Goal: Information Seeking & Learning: Get advice/opinions

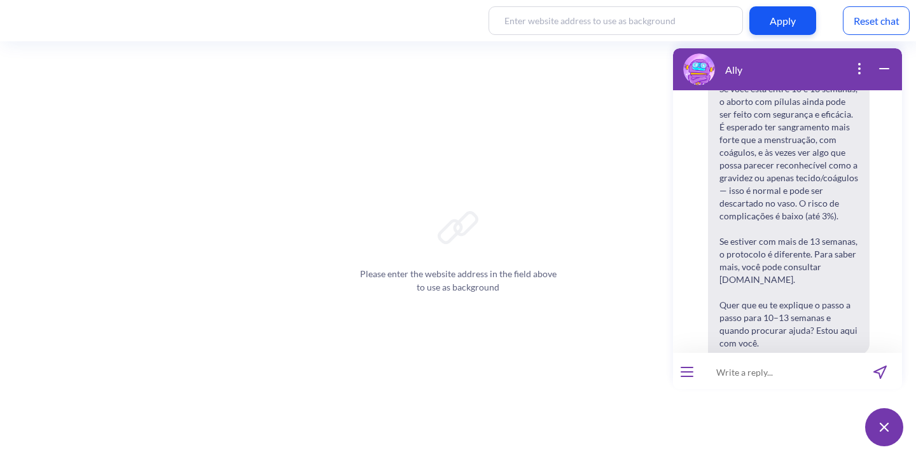
scroll to position [2948, 0]
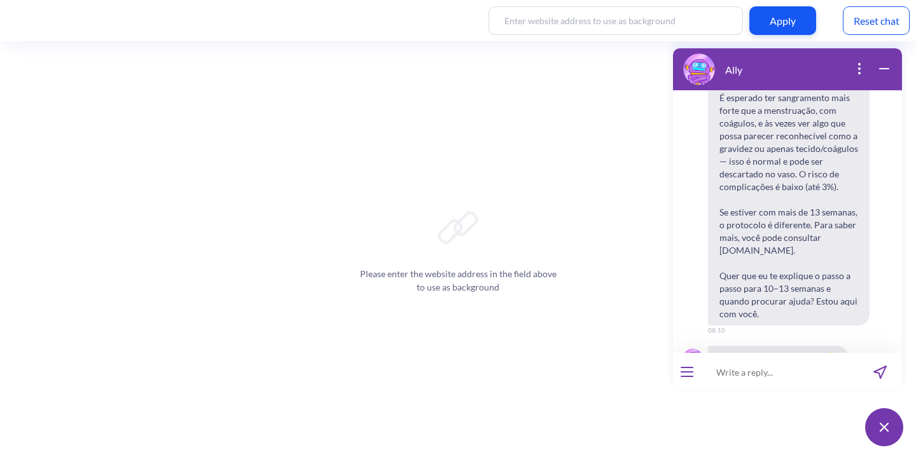
click at [757, 375] on input at bounding box center [779, 372] width 157 height 38
type input "can a four month pregnancy be aborted?"
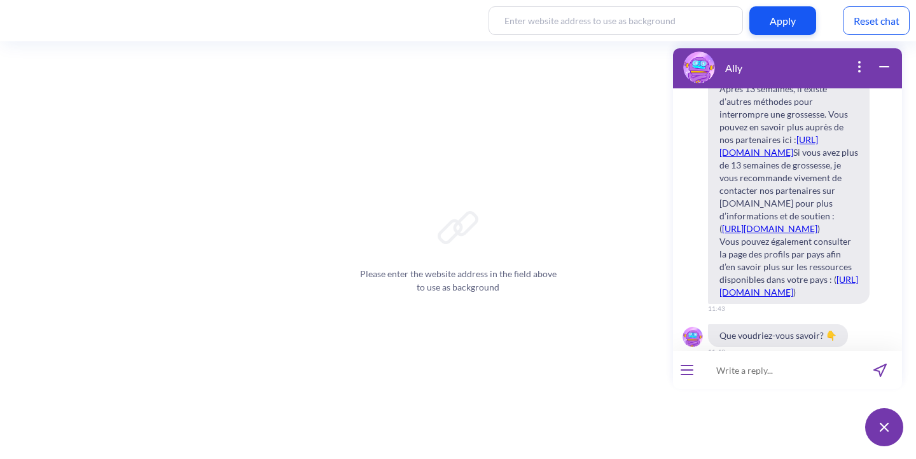
scroll to position [3447, 0]
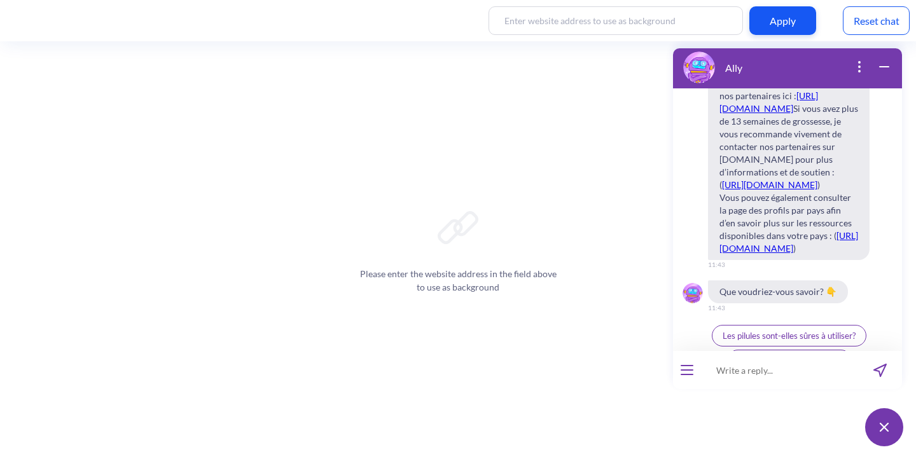
click at [691, 366] on icon "open menu" at bounding box center [686, 366] width 11 height 0
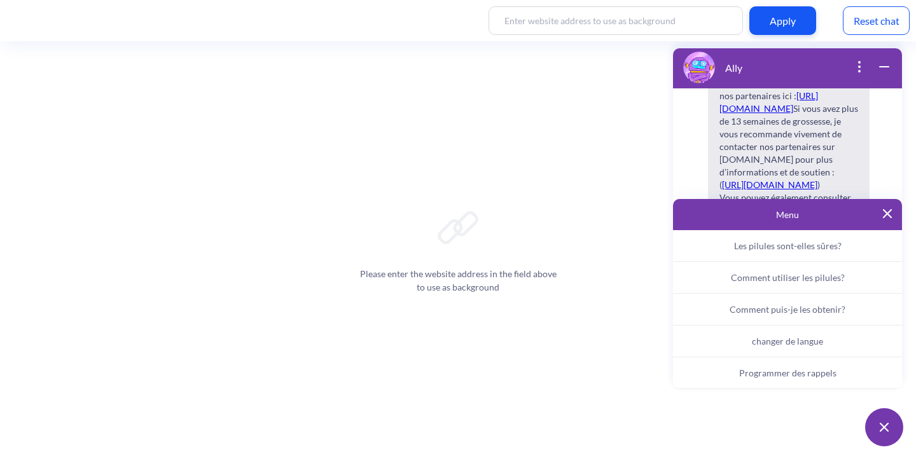
click at [797, 342] on span "changer de langue" at bounding box center [787, 341] width 71 height 11
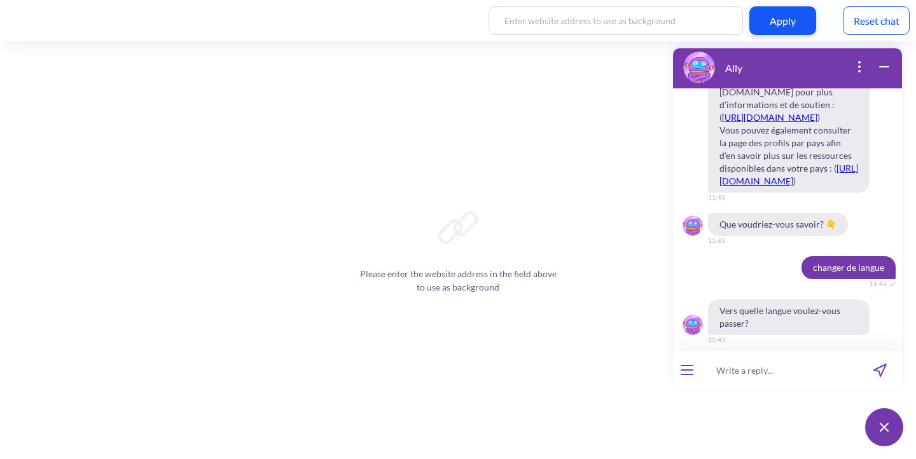
scroll to position [3522, 0]
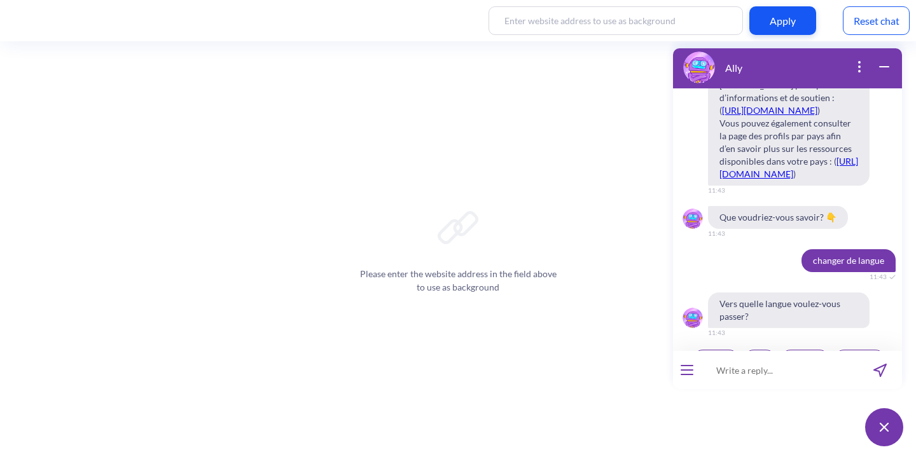
click at [721, 350] on button "English" at bounding box center [716, 361] width 48 height 22
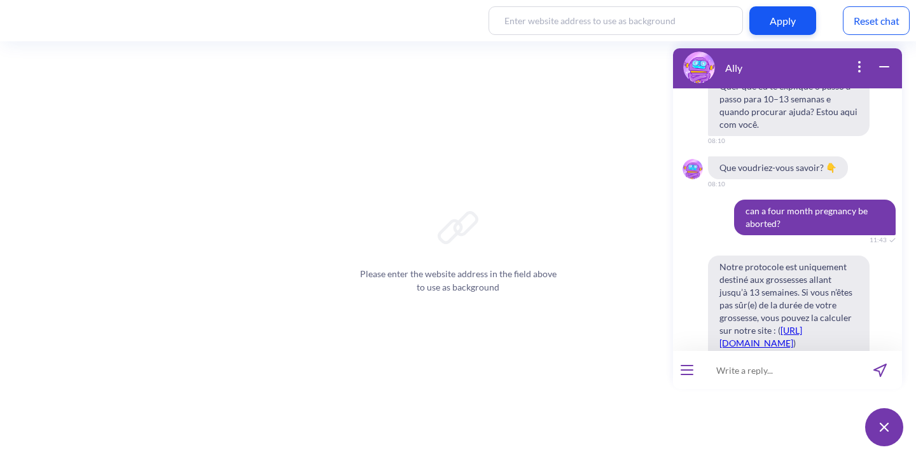
scroll to position [3048, 0]
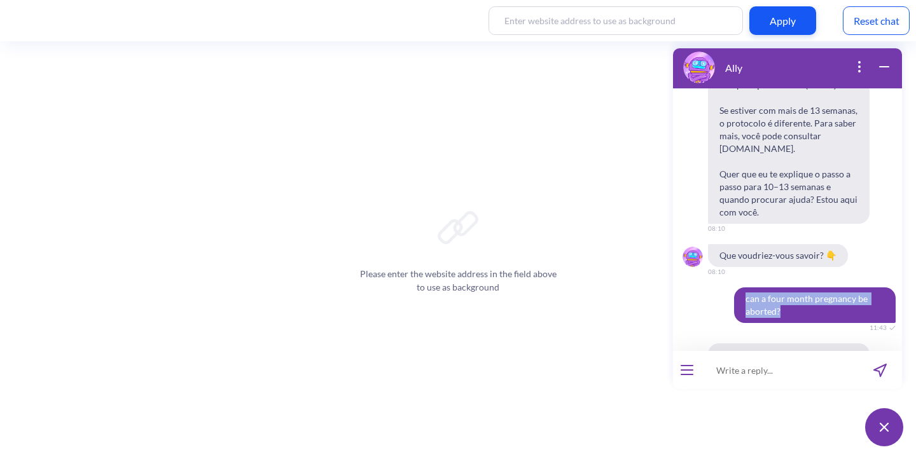
drag, startPoint x: 780, startPoint y: 200, endPoint x: 719, endPoint y: 186, distance: 62.5
click at [720, 288] on div "can a four month pregnancy be aborted? 11:43" at bounding box center [787, 306] width 229 height 36
copy span "can a four month pregnancy be aborted?"
click at [749, 387] on input at bounding box center [779, 370] width 157 height 38
paste input "can a four month pregnancy be aborted?"
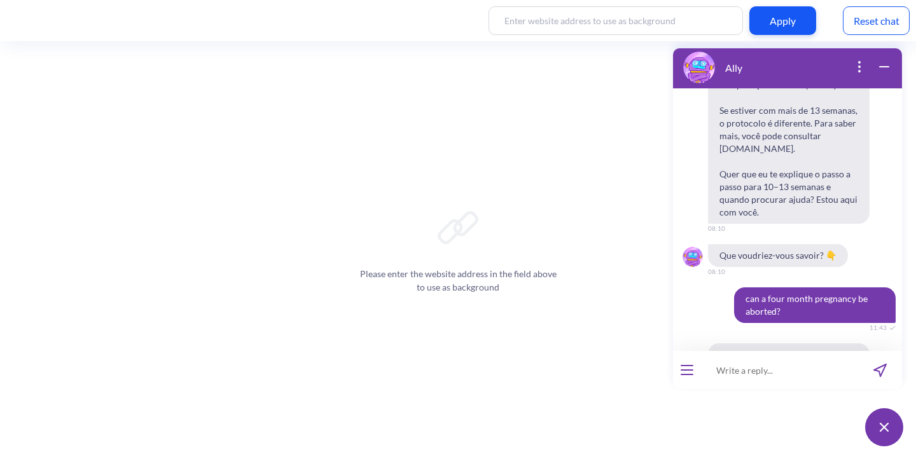
type input "can a four month pregnancy be aborted?"
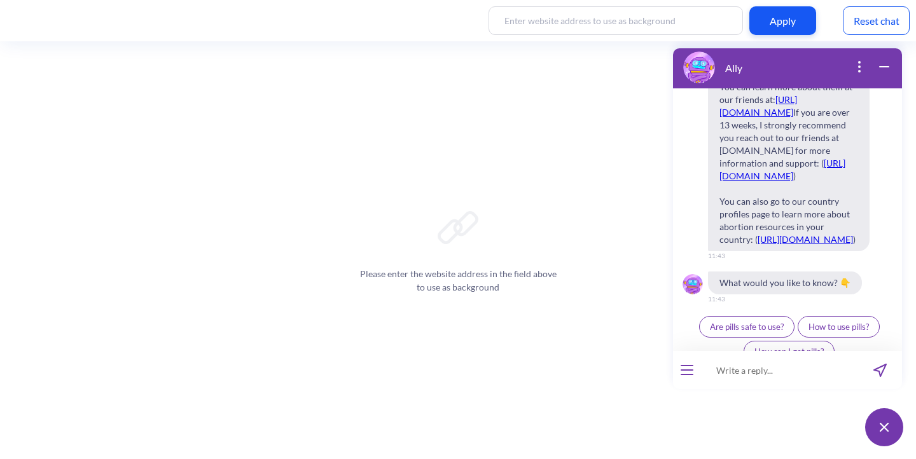
scroll to position [4184, 0]
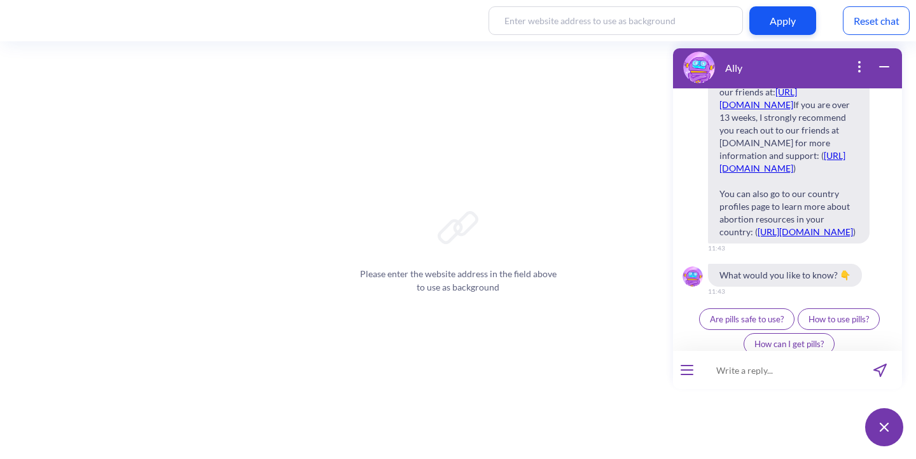
click at [740, 372] on input at bounding box center [779, 370] width 157 height 38
type input "i feel really lonely"
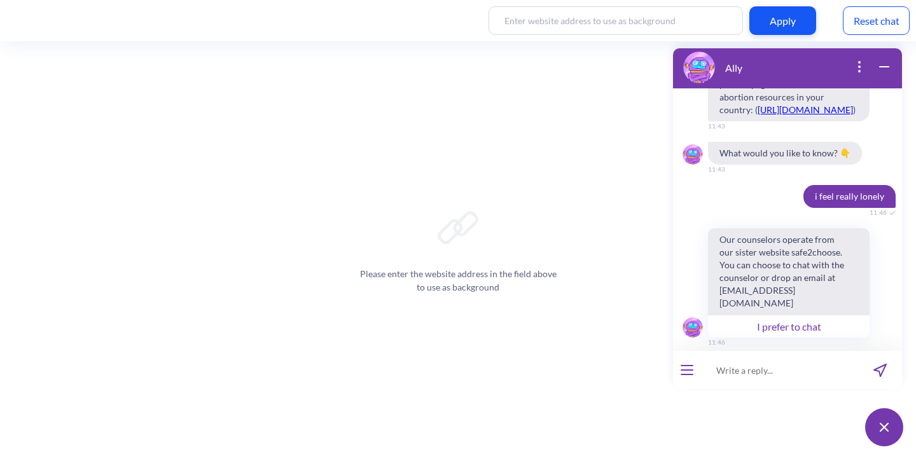
scroll to position [4317, 0]
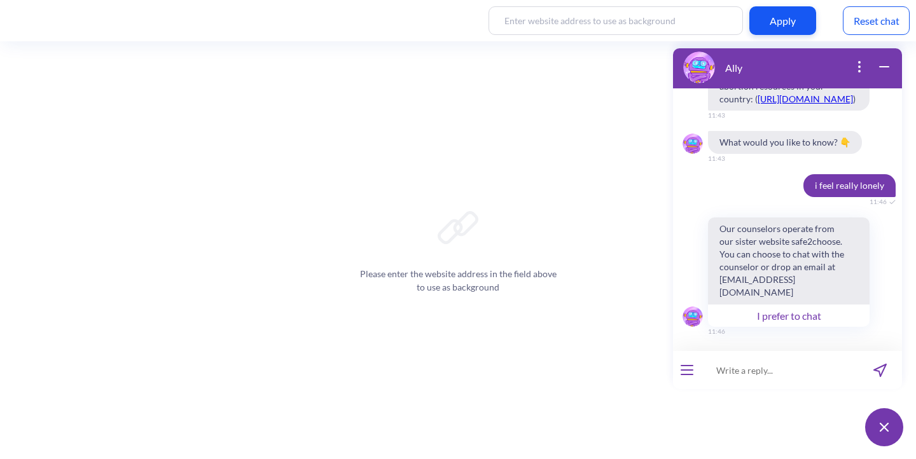
click at [689, 375] on icon "open menu" at bounding box center [686, 375] width 11 height 0
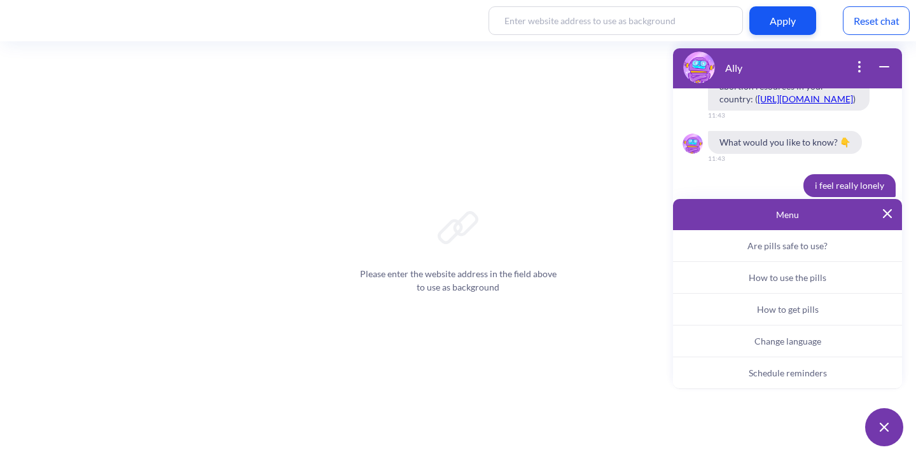
click at [769, 347] on button "Change language" at bounding box center [787, 342] width 229 height 32
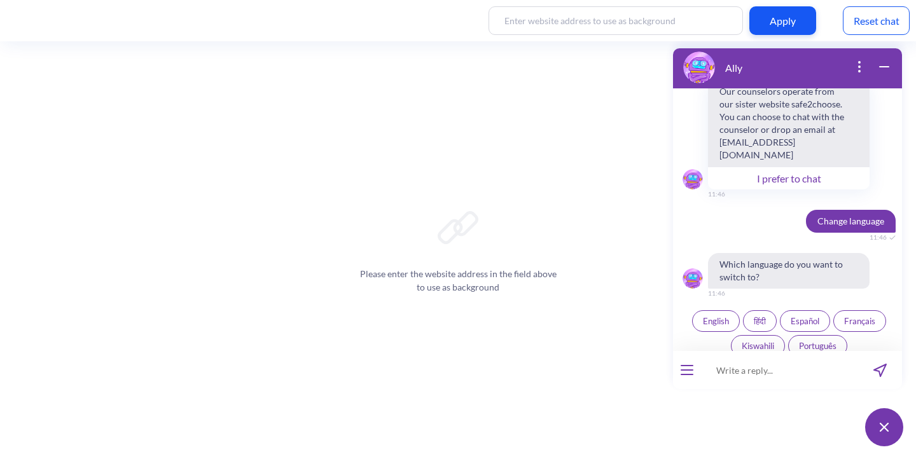
scroll to position [4466, 0]
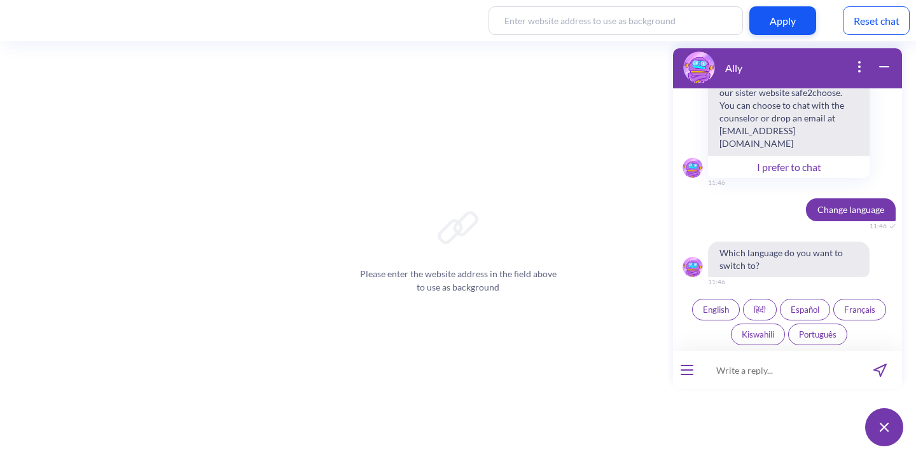
click at [794, 332] on button "Português" at bounding box center [817, 335] width 59 height 22
click at [743, 379] on input at bounding box center [779, 370] width 157 height 38
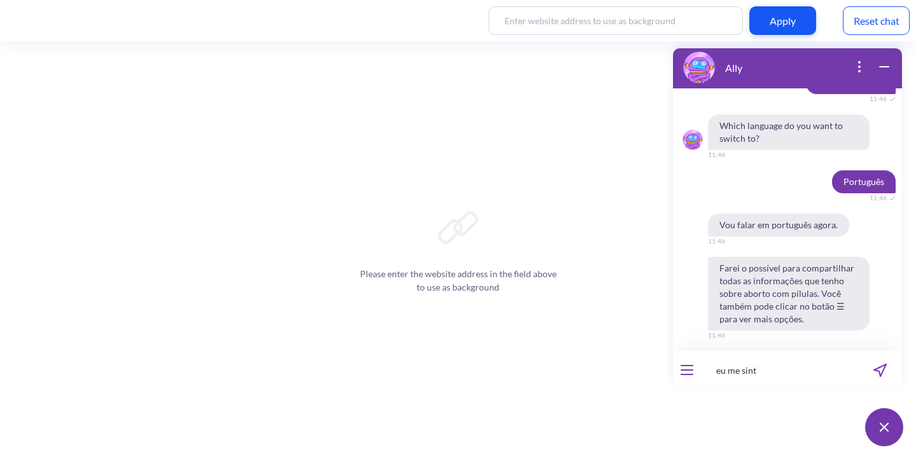
scroll to position [4714, 0]
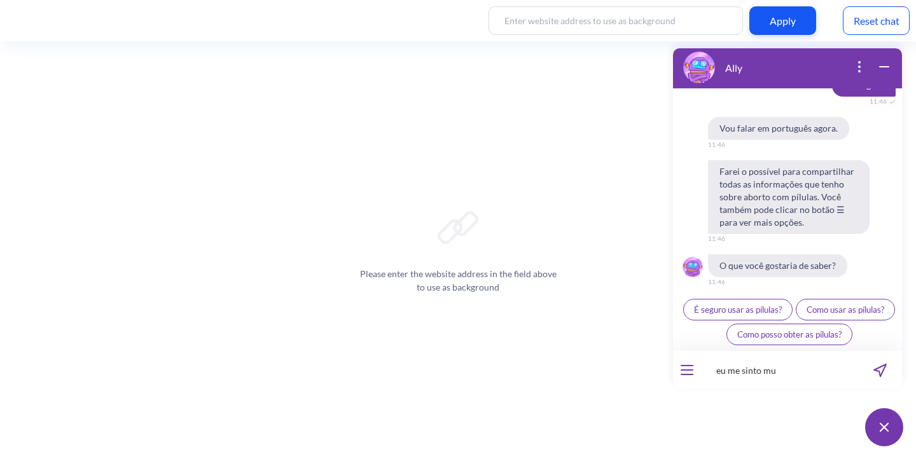
type input "eu me sinto mu"
type input "eu me sinto muito sozinha"
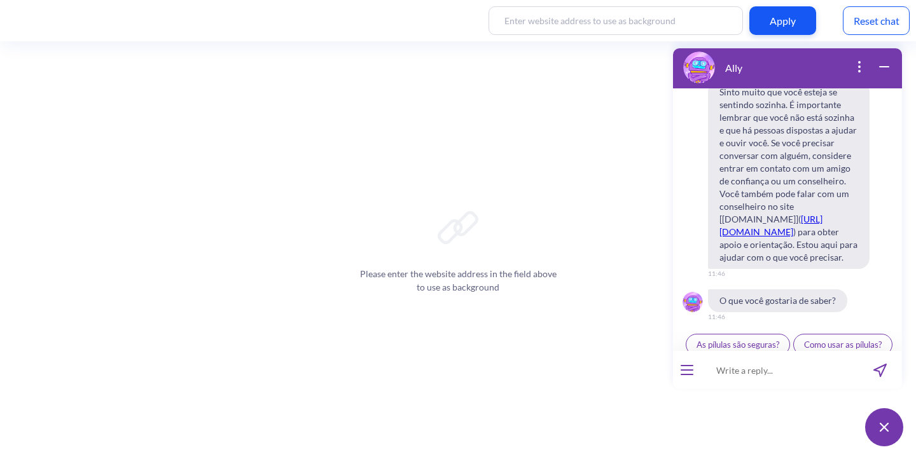
scroll to position [4998, 0]
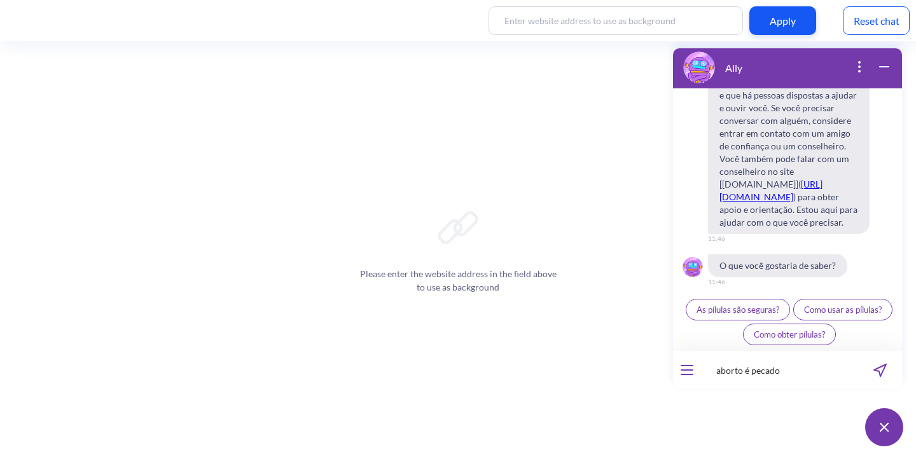
type input "aborto é pecado?"
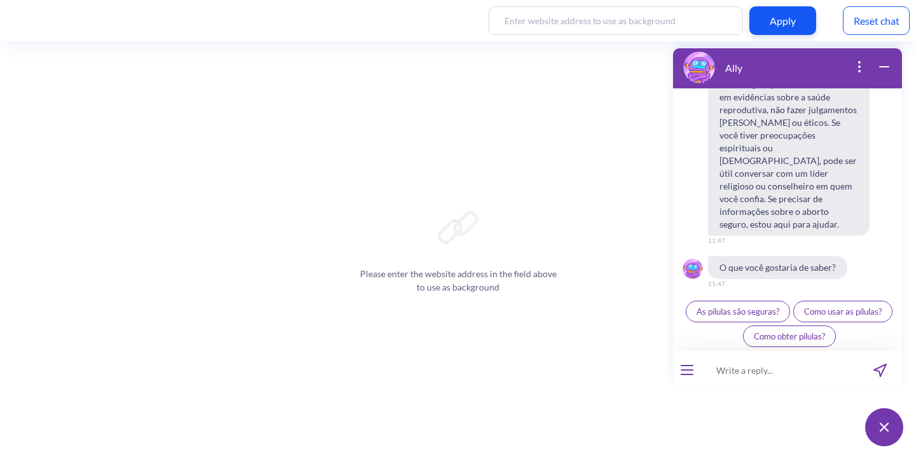
scroll to position [5344, 0]
click at [792, 357] on input at bounding box center [779, 370] width 157 height 38
type input "estou com medo, é normal?"
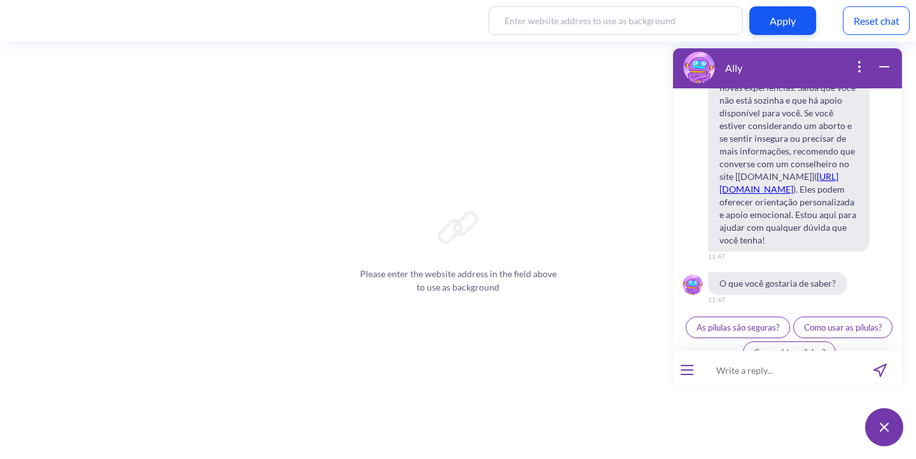
scroll to position [5664, 0]
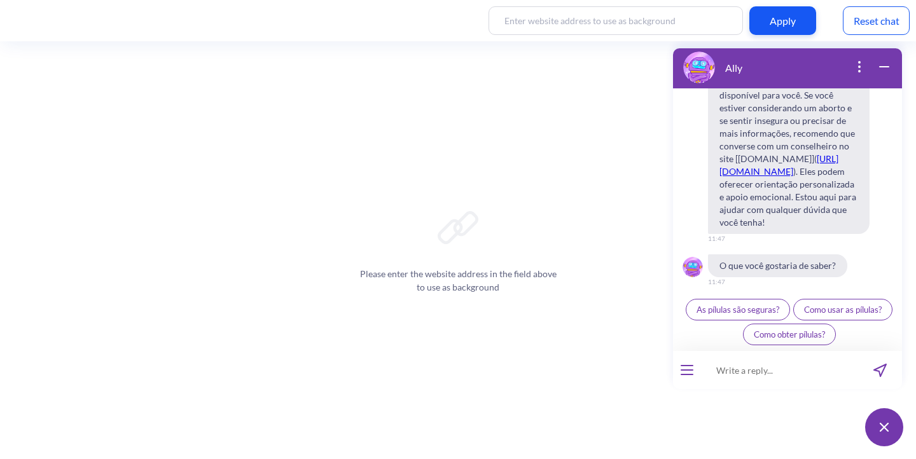
click at [732, 370] on input at bounding box center [779, 370] width 157 height 38
type input "I'm scared, is it normal?"
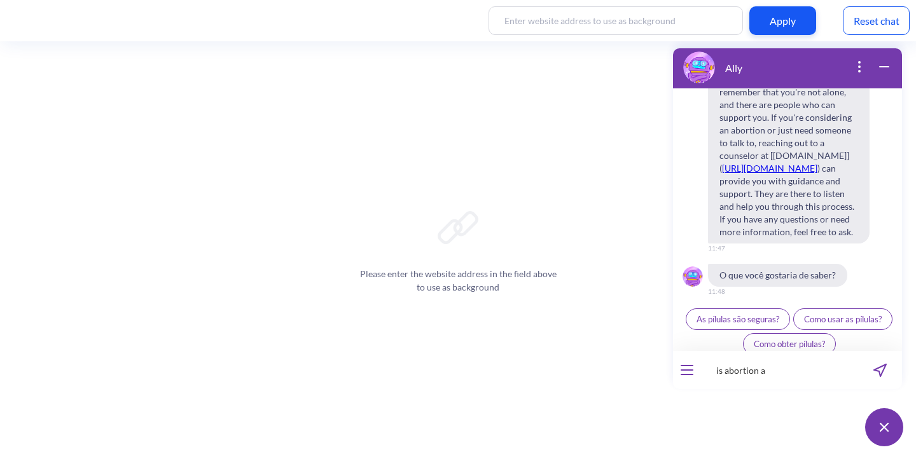
scroll to position [5985, 0]
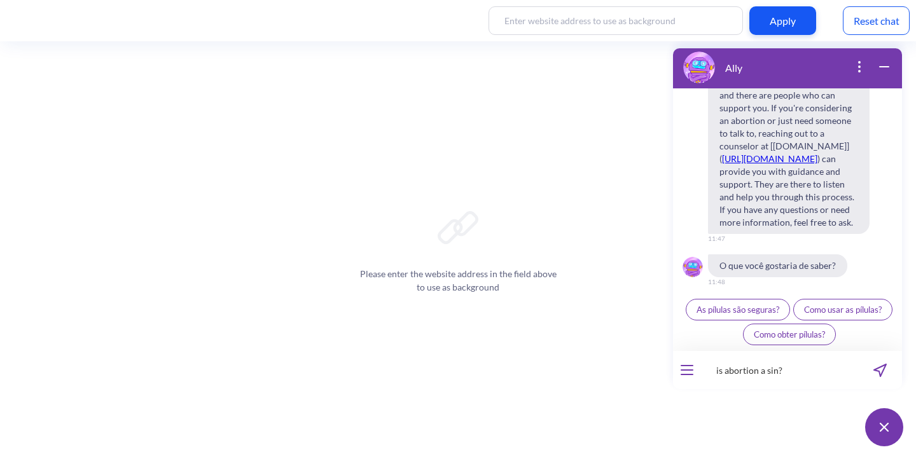
type input "is abortion a sin?"
click at [686, 299] on button "As pílulas são seguras?" at bounding box center [738, 310] width 104 height 22
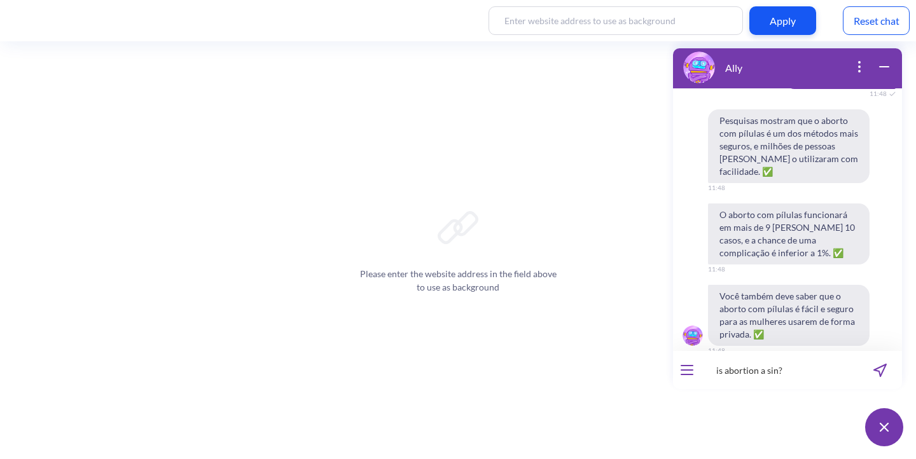
scroll to position [6236, 0]
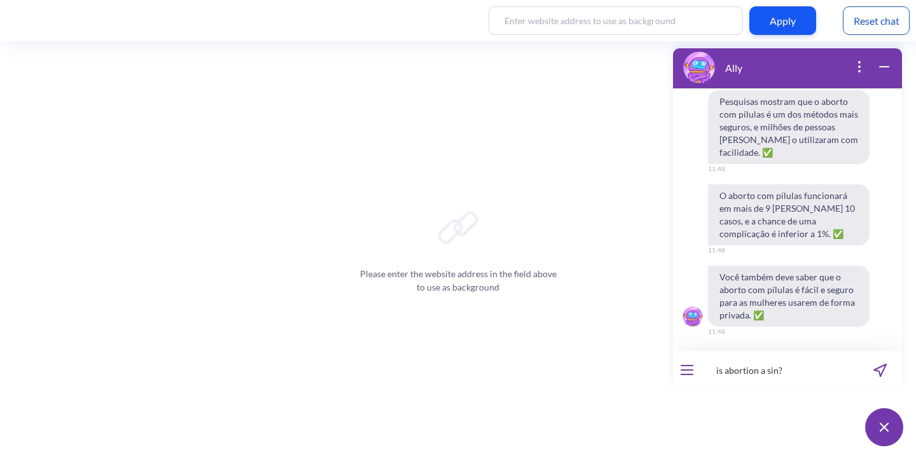
click at [684, 370] on icon "open menu" at bounding box center [686, 370] width 11 height 0
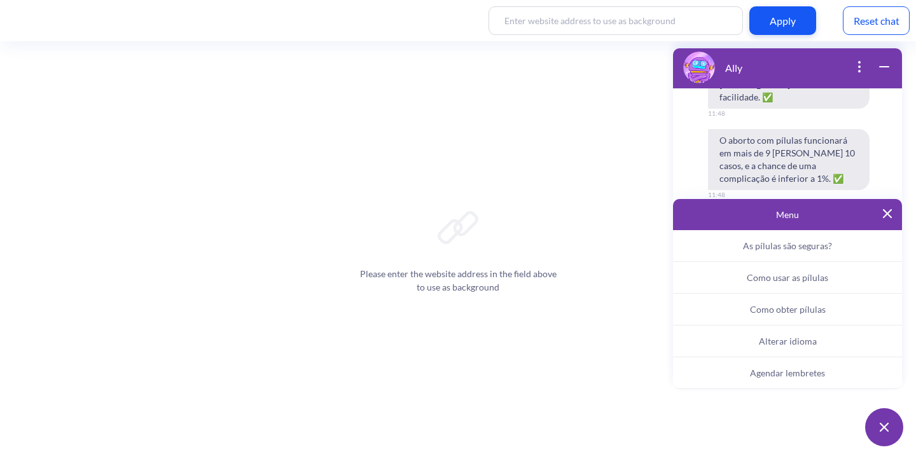
click at [785, 336] on span "Alterar idioma" at bounding box center [788, 341] width 58 height 11
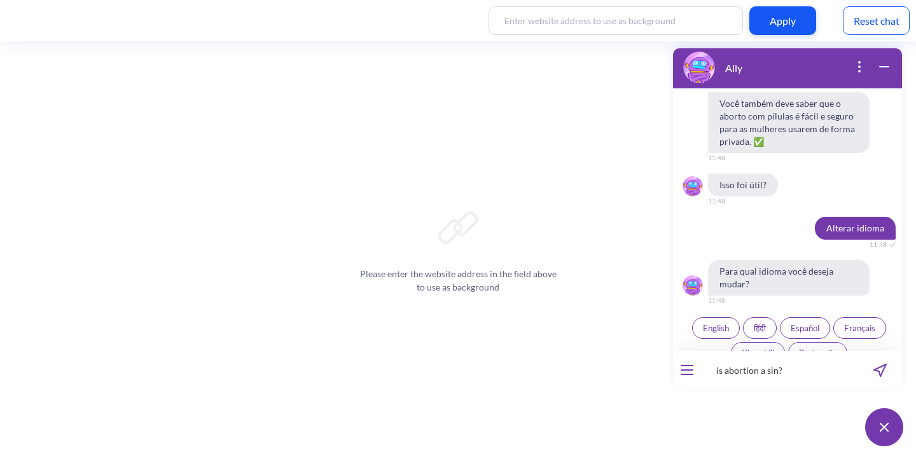
scroll to position [6428, 0]
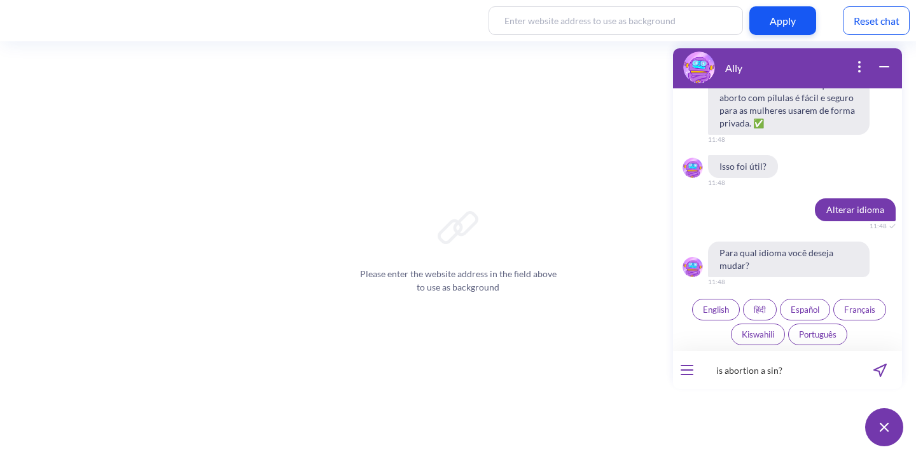
click at [697, 310] on button "English" at bounding box center [716, 310] width 48 height 22
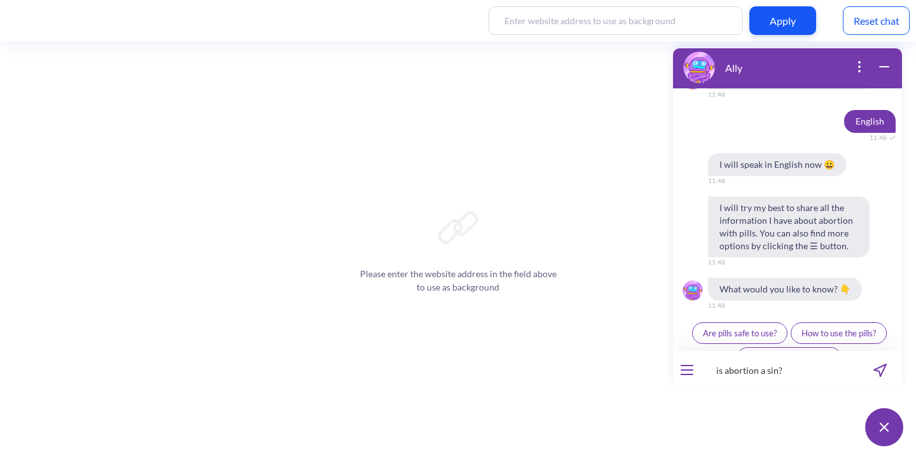
scroll to position [6639, 0]
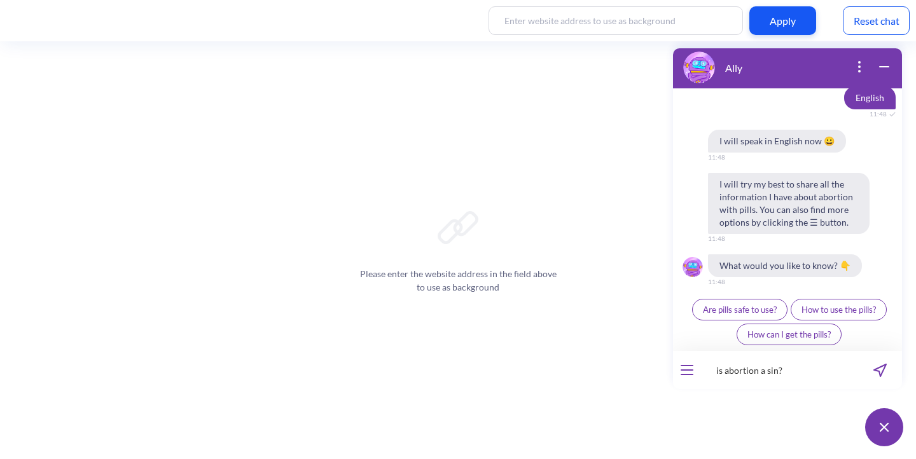
click at [804, 370] on input "is abortion a sin?" at bounding box center [779, 370] width 157 height 38
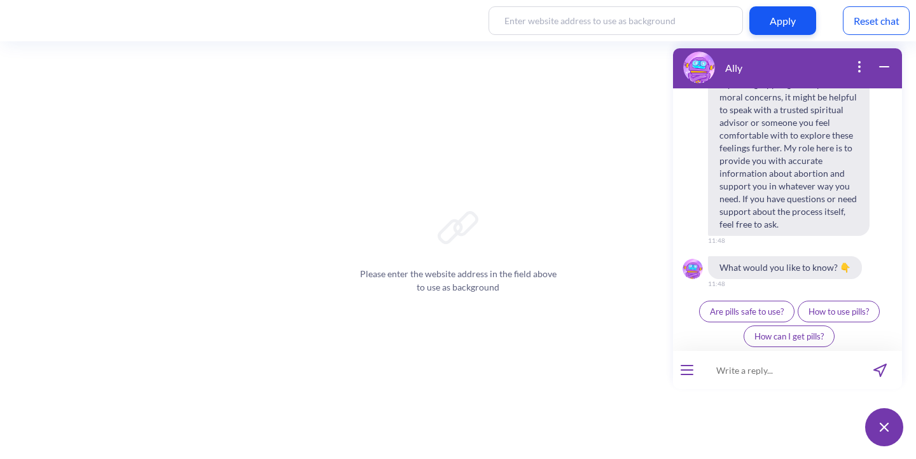
scroll to position [7049, 0]
click at [759, 379] on input at bounding box center [779, 370] width 157 height 38
type input "how can you support me?"
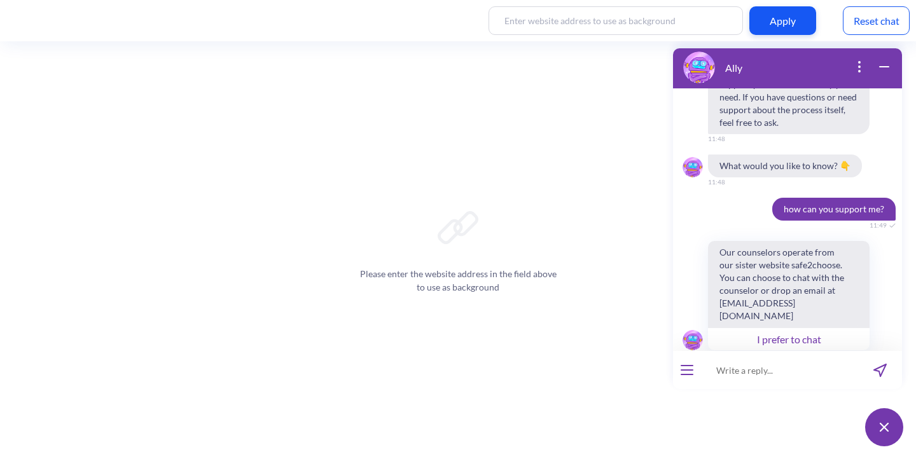
scroll to position [7160, 0]
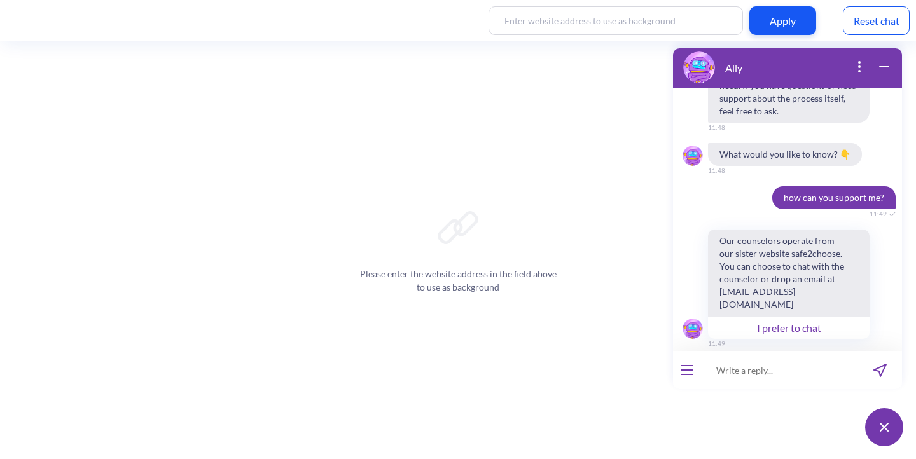
click at [720, 373] on input at bounding box center [779, 370] width 157 height 38
type input "can I only use [MEDICAL_DATA]?"
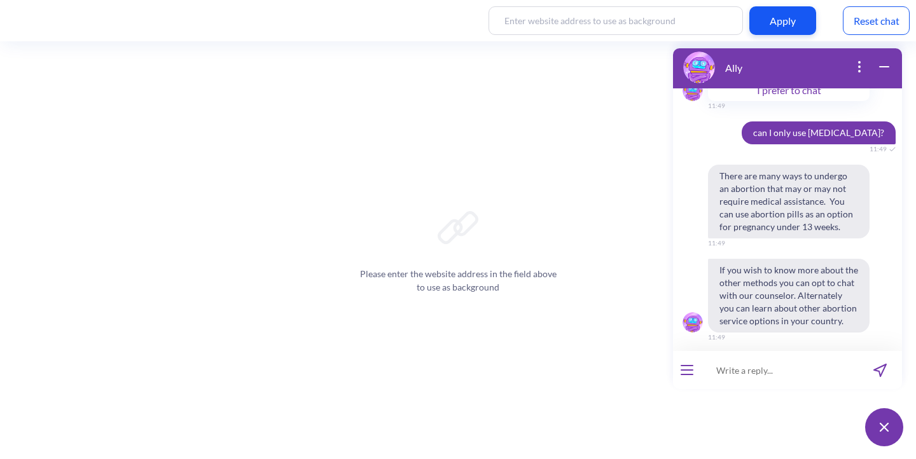
scroll to position [7417, 0]
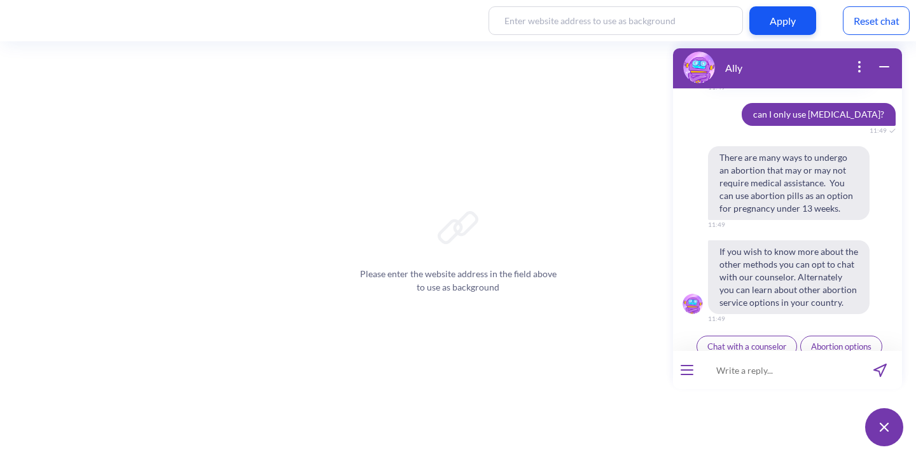
click at [730, 370] on input at bounding box center [779, 370] width 157 height 38
click at [806, 372] on input "what are the ways to undergo abortion withou medical assis" at bounding box center [779, 370] width 157 height 38
type input "what are the ways to undergo abortion without medical assis"
click at [858, 370] on button "send message" at bounding box center [880, 370] width 44 height 38
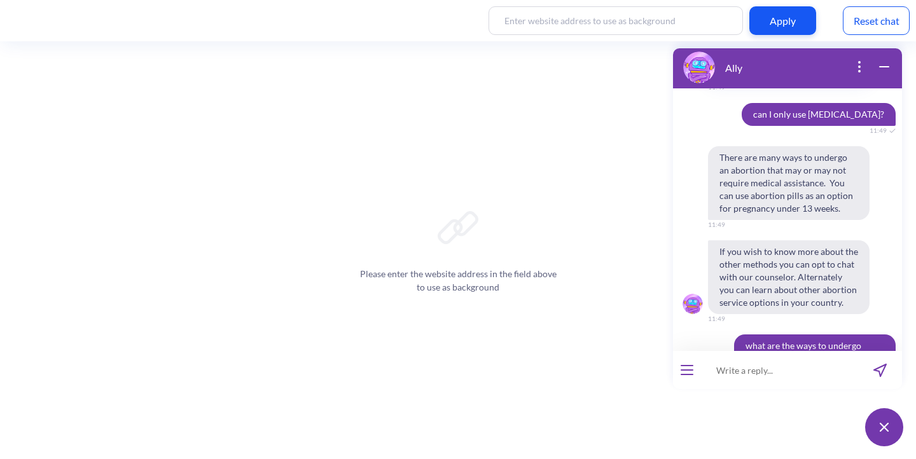
scroll to position [7448, 0]
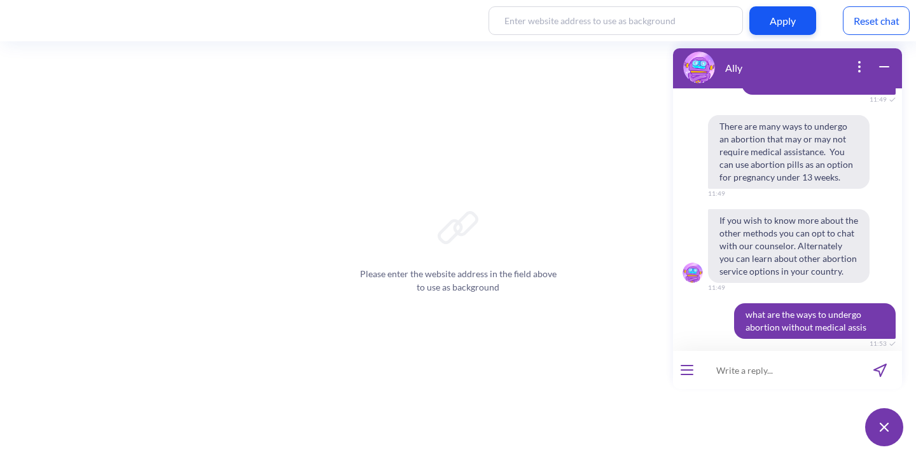
click at [821, 366] on input at bounding box center [779, 370] width 157 height 38
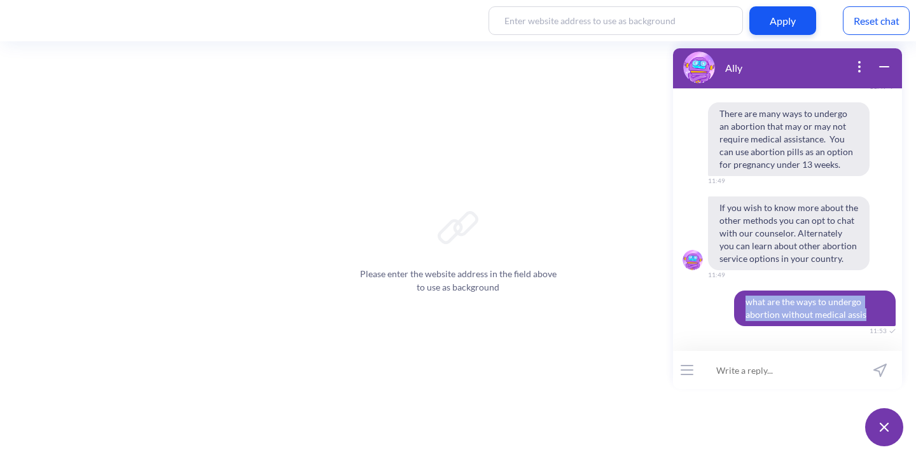
drag, startPoint x: 861, startPoint y: 317, endPoint x: 728, endPoint y: 280, distance: 138.2
click at [734, 291] on span "what are the ways to undergo abortion without medical assis" at bounding box center [818, 309] width 168 height 36
copy span "what are the ways to undergo abortion without medical assis"
click at [702, 351] on div at bounding box center [793, 357] width 220 height 13
click at [739, 366] on input at bounding box center [779, 370] width 157 height 38
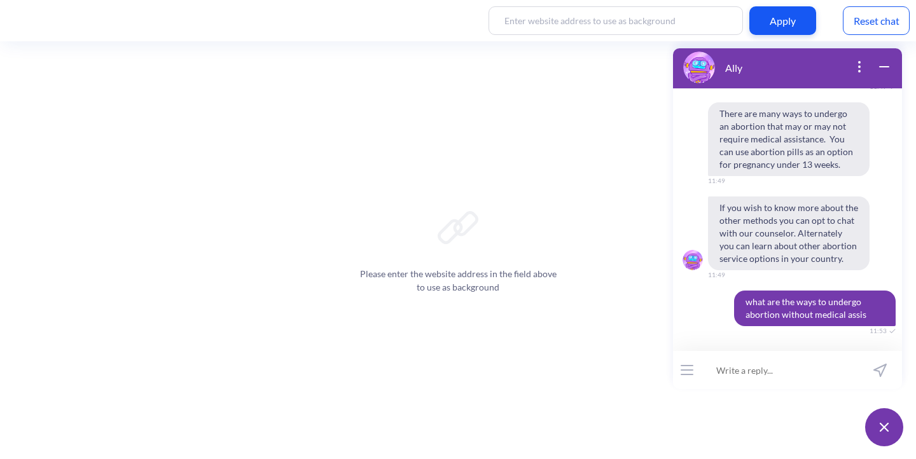
paste input "what are the ways to undergo abortion without medical assis"
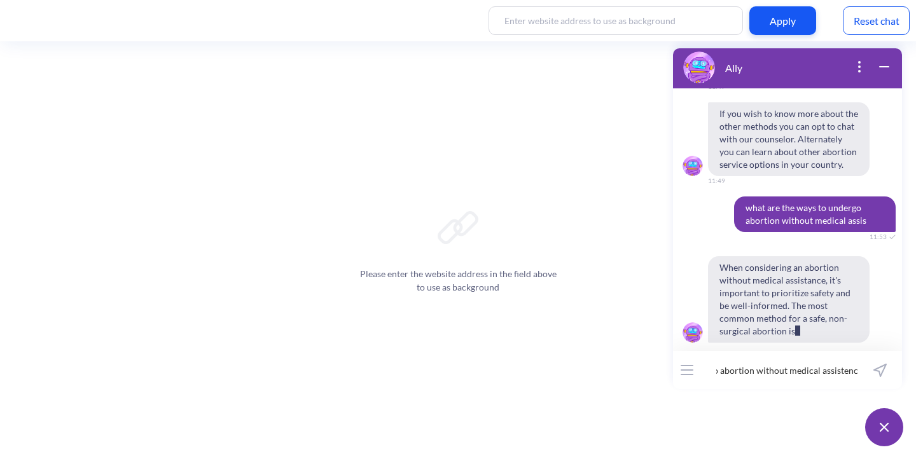
scroll to position [0, 117]
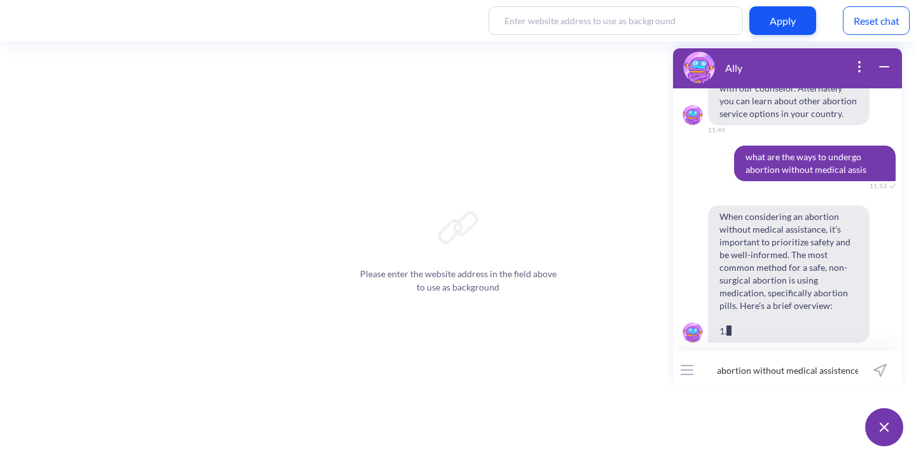
type input "what are the ways to undergo abortion without medical assistence?"
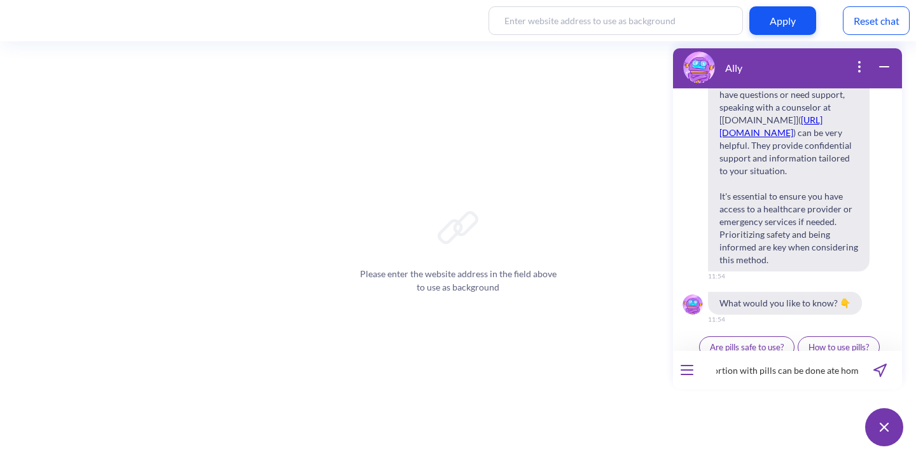
scroll to position [0, 144]
click at [829, 378] on input "Hello. I'd like to know how a safe abortion with pills can be done ate home." at bounding box center [779, 370] width 157 height 38
click at [830, 375] on input "Hello. I'd like to know how a safe abortion with pills can be done ate home." at bounding box center [779, 370] width 157 height 38
click at [832, 371] on input "Hello. I'd like to know how a safe abortion with pills can be done ate home." at bounding box center [779, 370] width 157 height 38
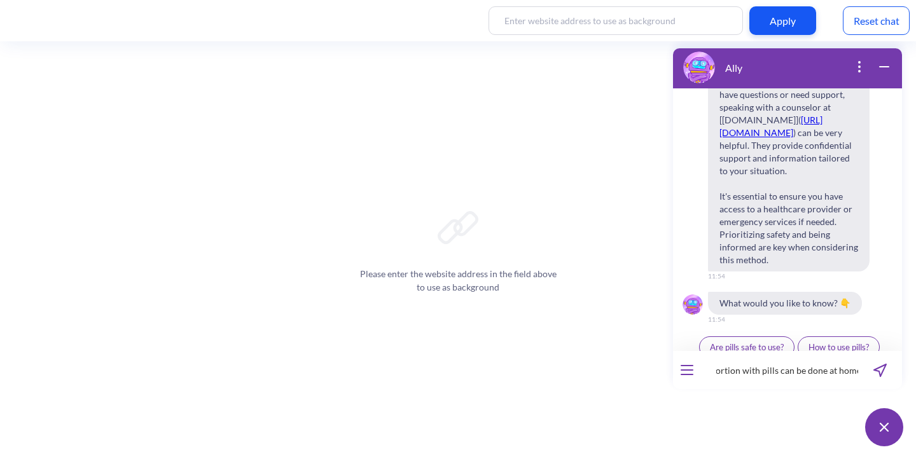
click at [856, 366] on input "Hello. I'd like to know how a safe abortion with pills can be done at home." at bounding box center [779, 370] width 157 height 38
click at [781, 371] on input "Hello. I'd like to know how a safe abortion with pills can be done at home." at bounding box center [779, 370] width 157 height 38
click at [856, 368] on input "Hello. I'd like to know how a safe abortion with pills can be done at home." at bounding box center [779, 370] width 157 height 38
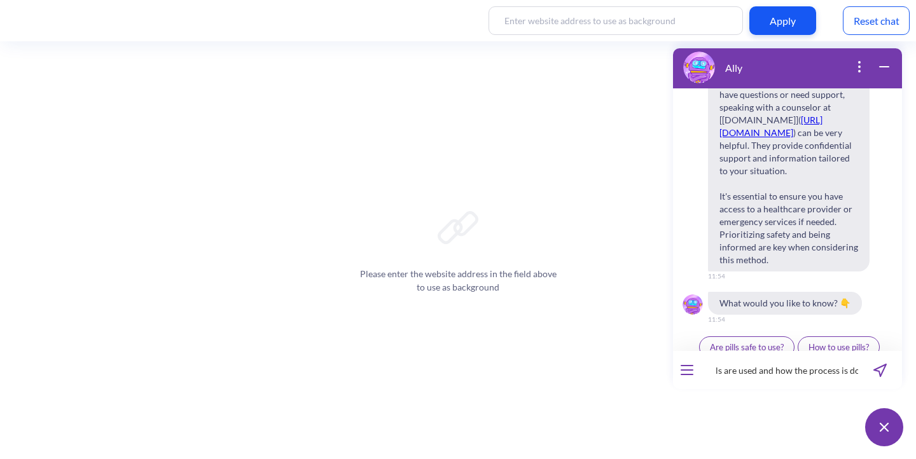
type input "Hello. I'd like to know how a safe abortion with pills can be done at home. Whi…"
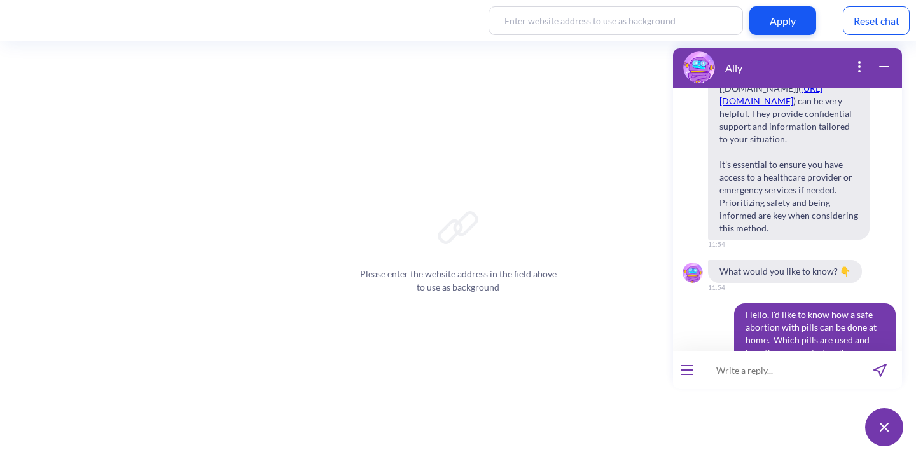
scroll to position [9260, 0]
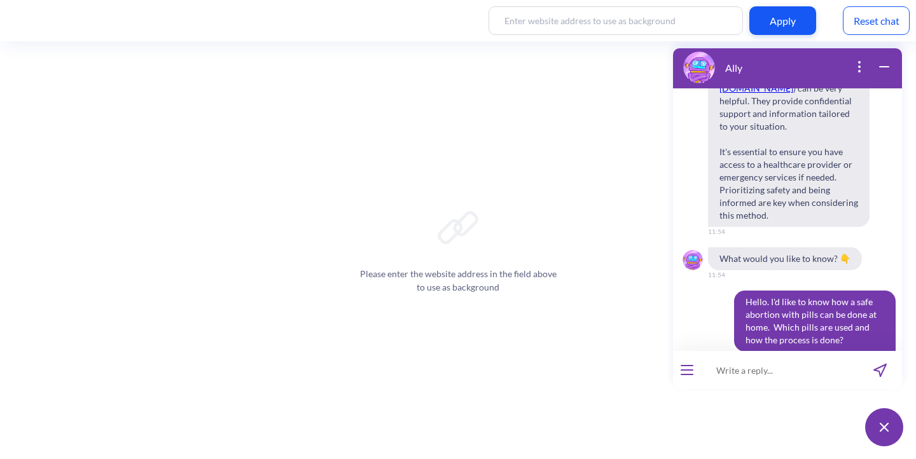
drag, startPoint x: 839, startPoint y: 317, endPoint x: 722, endPoint y: 275, distance: 124.0
click at [722, 291] on div "Hello. I'd like to know how a safe abortion with pills can be done at home. Whi…" at bounding box center [787, 321] width 229 height 61
copy span "Hello. I'd like to know how a safe abortion with pills can be done at home. Whi…"
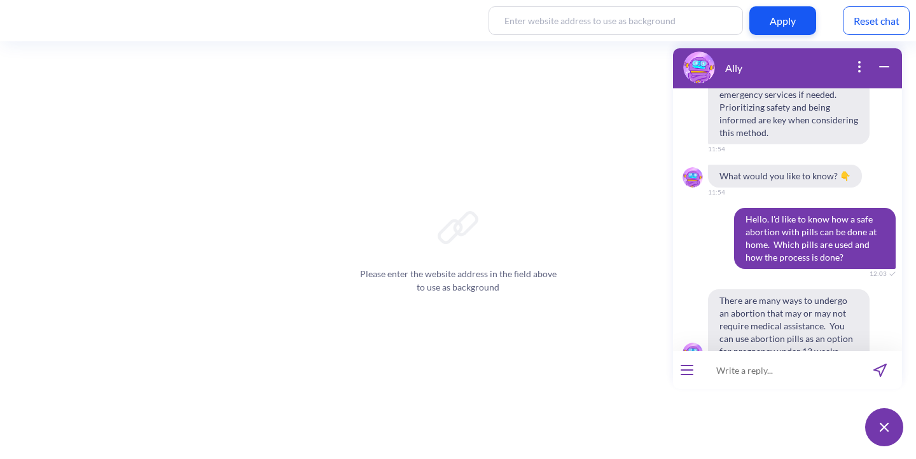
click at [727, 376] on input at bounding box center [779, 370] width 157 height 38
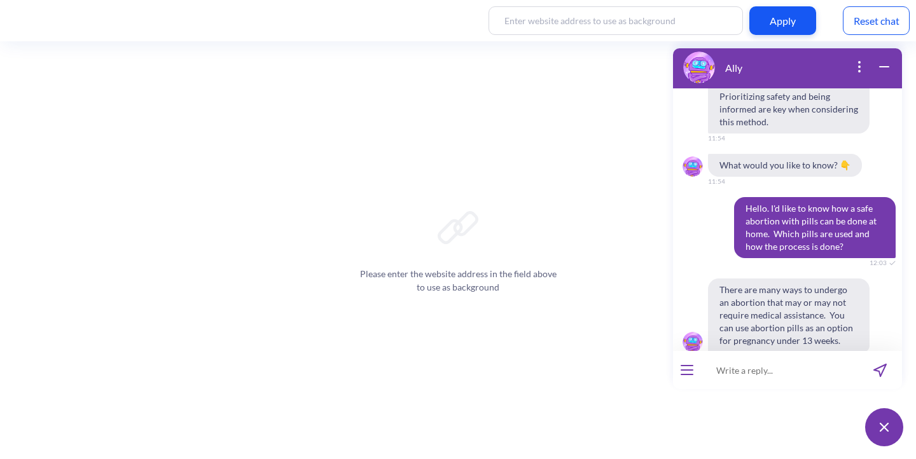
paste input "Hello. I'd like to know how a safe abortion with pills can be done at home. Whi…"
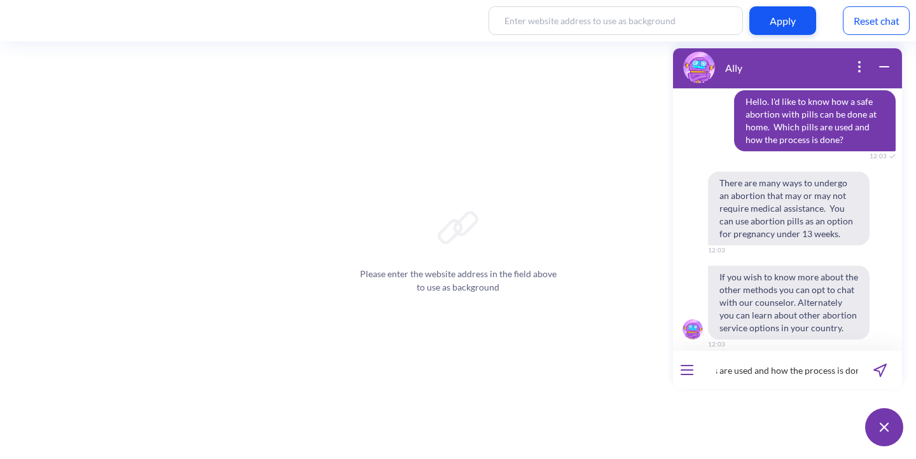
scroll to position [0, 335]
type input "Hello. I'd like to know how a safe abortion with pills can be done at home. Whi…"
click at [775, 362] on input "Hello. I'd like to know how a safe abortion with pills can be done at home. Whi…" at bounding box center [779, 370] width 157 height 38
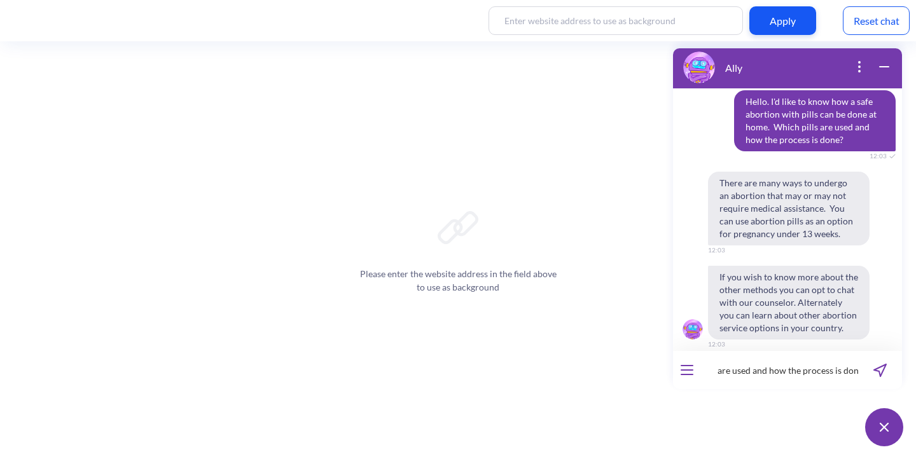
click at [858, 371] on button "send message" at bounding box center [880, 370] width 44 height 38
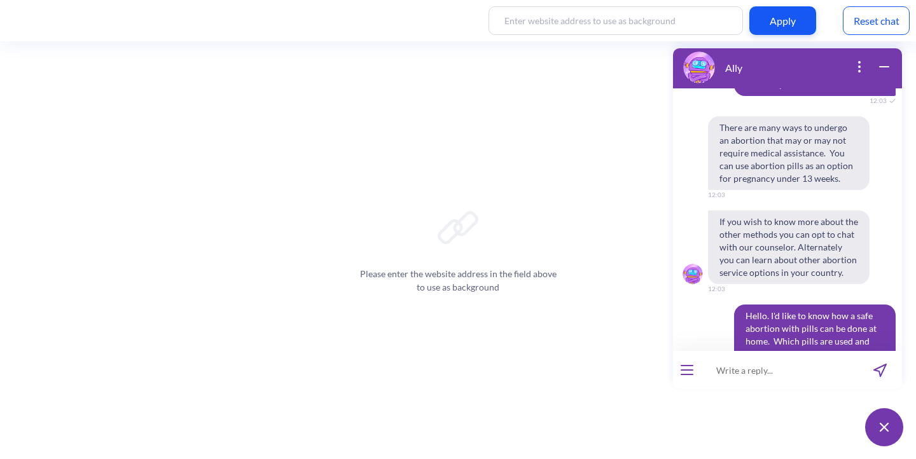
scroll to position [9517, 0]
click at [746, 377] on input at bounding box center [779, 370] width 157 height 38
paste input "Hello. I'd like to know how a safe abortion with pills can be done at home. Whi…"
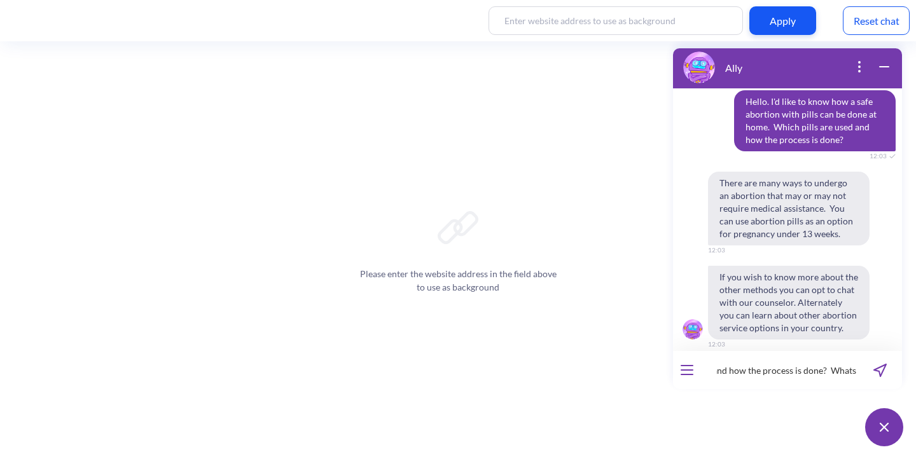
scroll to position [0, 0]
type input "Hello. I'd like to know how a safe abortion with pills can be done at home. Whi…"
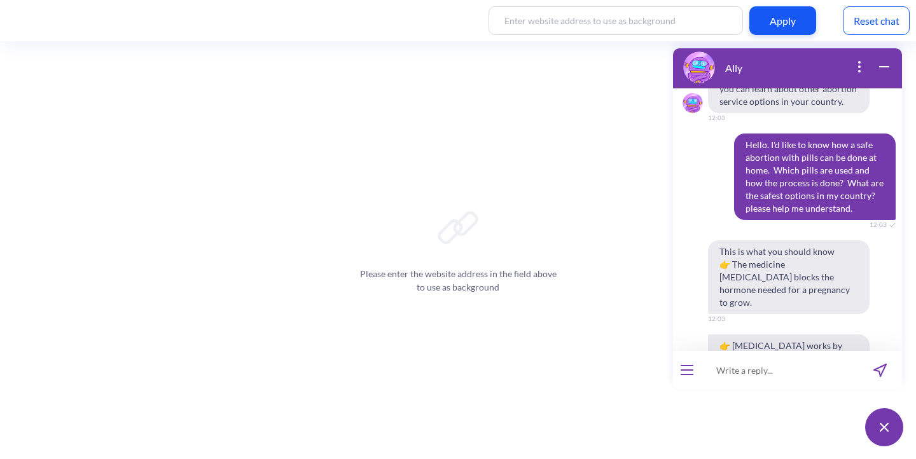
scroll to position [10089, 0]
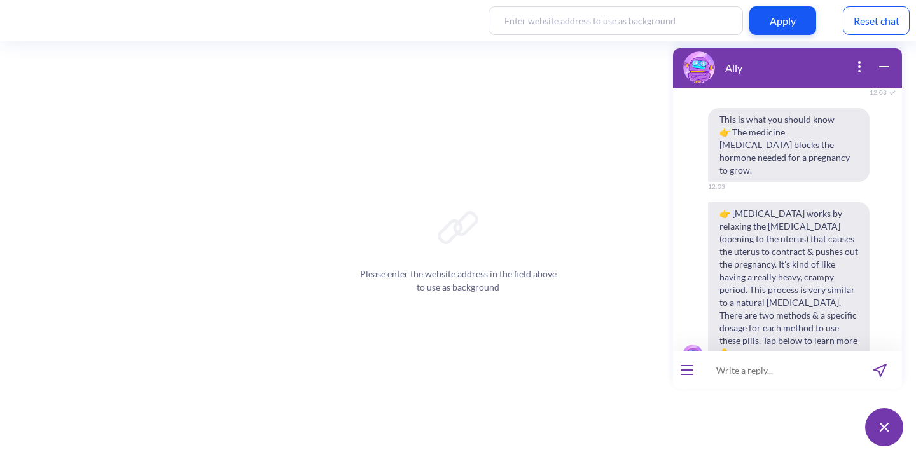
click at [856, 280] on span "👉 [MEDICAL_DATA] works by relaxing the [MEDICAL_DATA] (opening to the uterus) t…" at bounding box center [789, 283] width 162 height 163
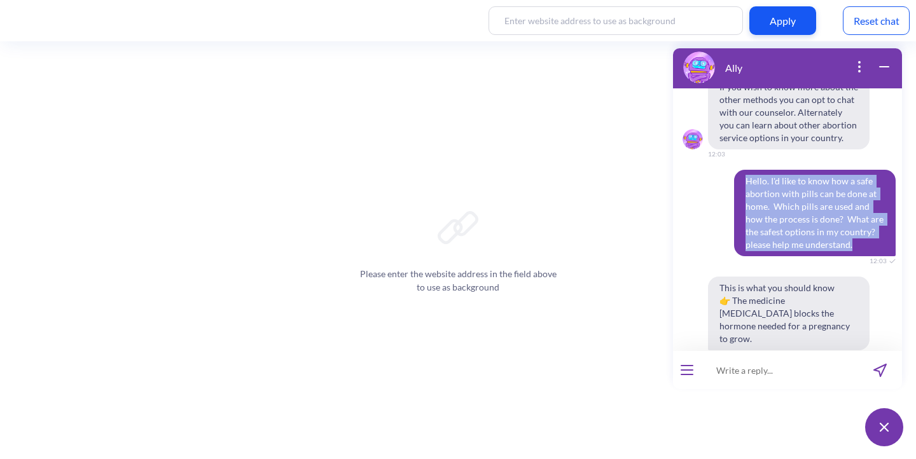
drag, startPoint x: 853, startPoint y: 206, endPoint x: 708, endPoint y: 148, distance: 156.2
click at [708, 170] on div "Hello. I'd like to know how a safe abortion with pills can be done at home. Whi…" at bounding box center [787, 213] width 229 height 87
copy span "Hello. I'd like to know how a safe abortion with pills can be done at home. Whi…"
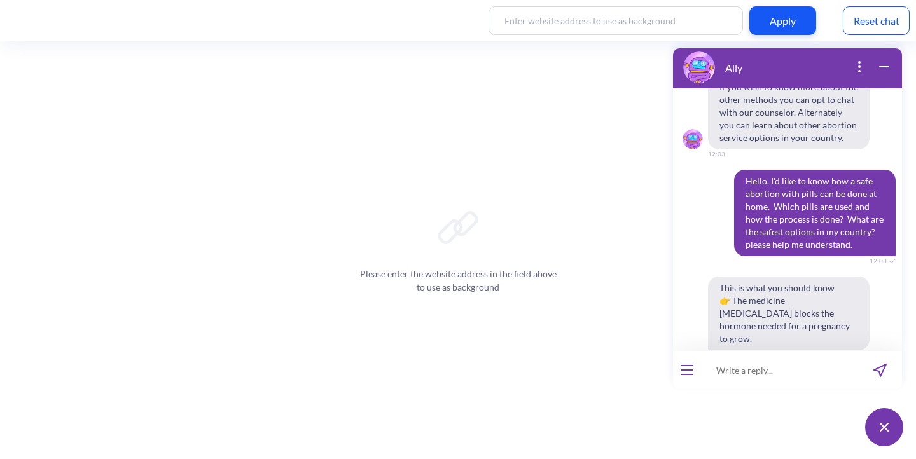
click at [775, 370] on input at bounding box center [779, 370] width 157 height 38
paste input "Hello. I'd like to know how a safe abortion with pills can be done at home. Whi…"
drag, startPoint x: 815, startPoint y: 371, endPoint x: 741, endPoint y: 371, distance: 74.4
click at [741, 371] on input "Hello. I'd like to know how a safe abortion with pills can be done at home. Whi…" at bounding box center [779, 370] width 157 height 38
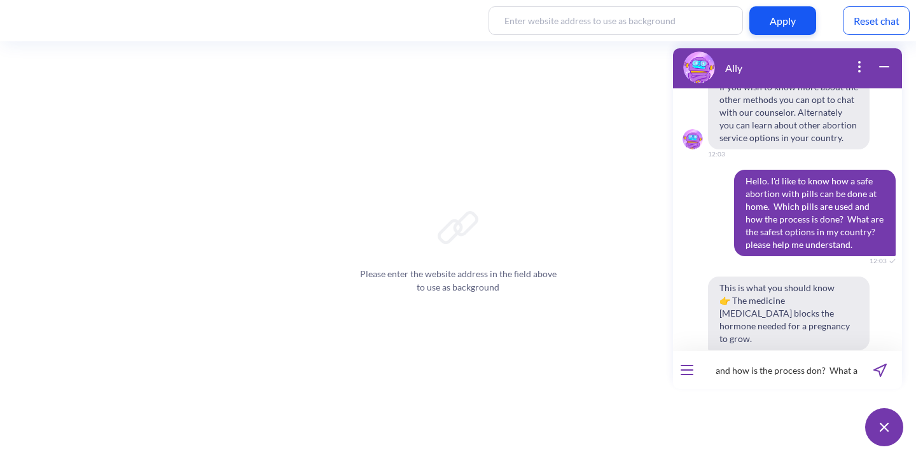
type input "Hello. I'd like to know how a safe abortion with pills can be done at home. Whi…"
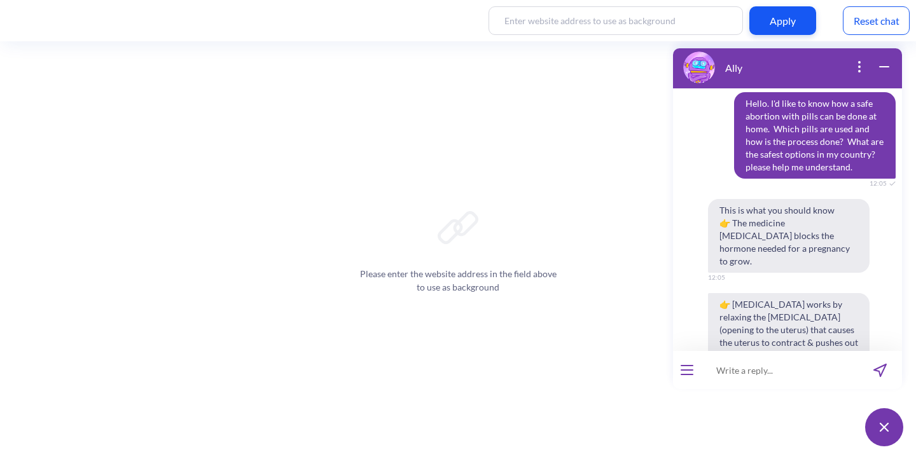
scroll to position [10448, 0]
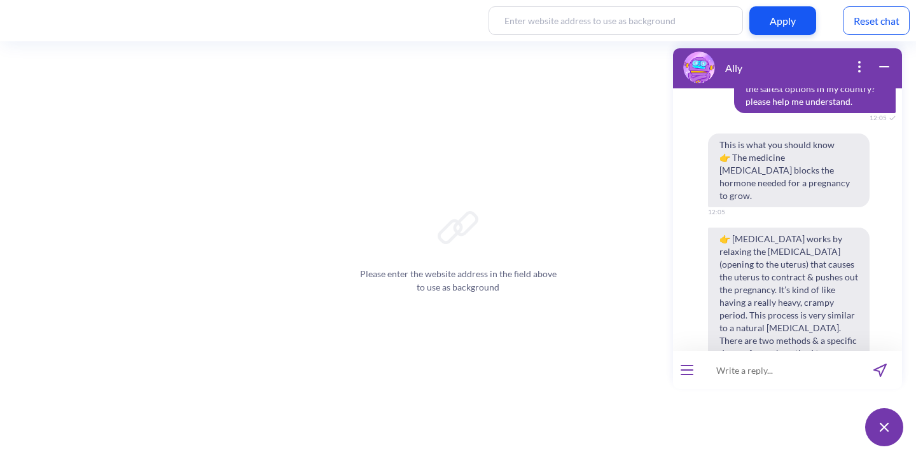
click at [723, 368] on input at bounding box center [779, 370] width 157 height 38
click at [754, 374] on input "mi prodigas ayudar con mi aborto" at bounding box center [779, 370] width 157 height 38
type input "mi prodigas ayudar con mi aborto"
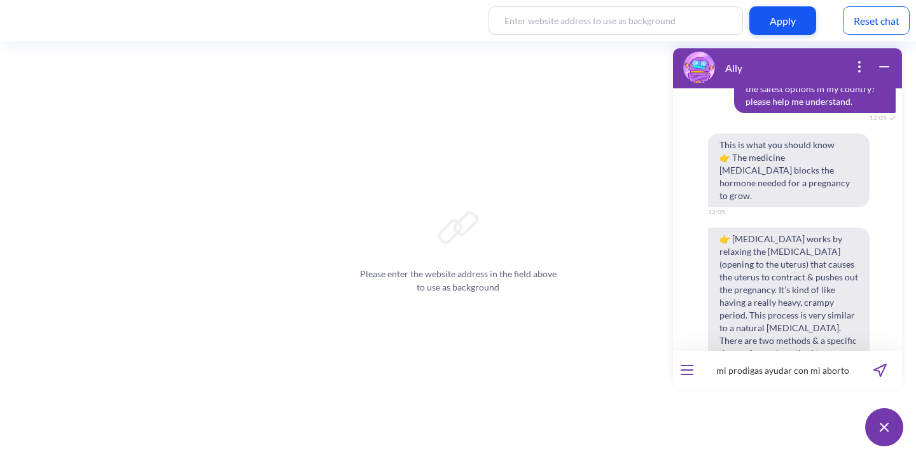
click at [685, 374] on icon "open menu" at bounding box center [687, 374] width 13 height 1
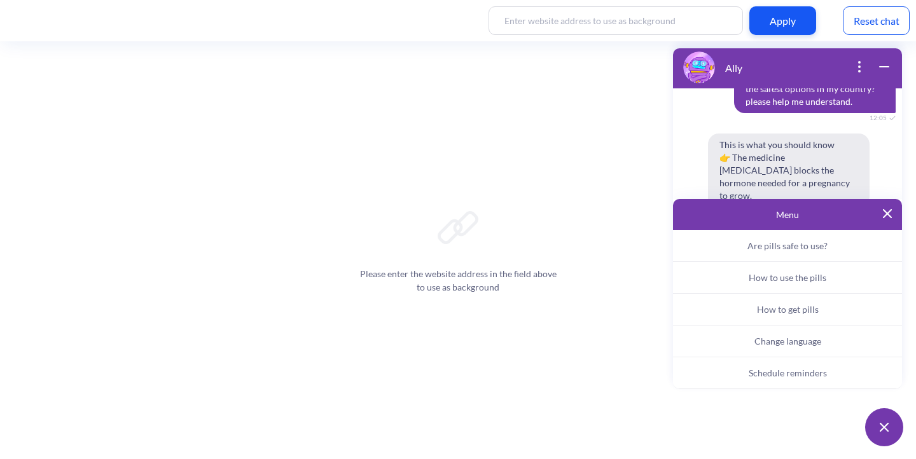
click at [767, 342] on span "Change language" at bounding box center [788, 341] width 67 height 11
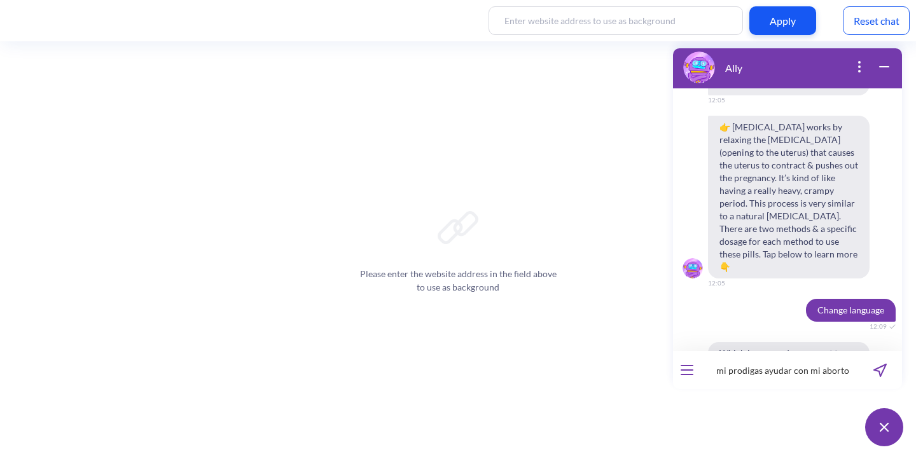
scroll to position [10572, 0]
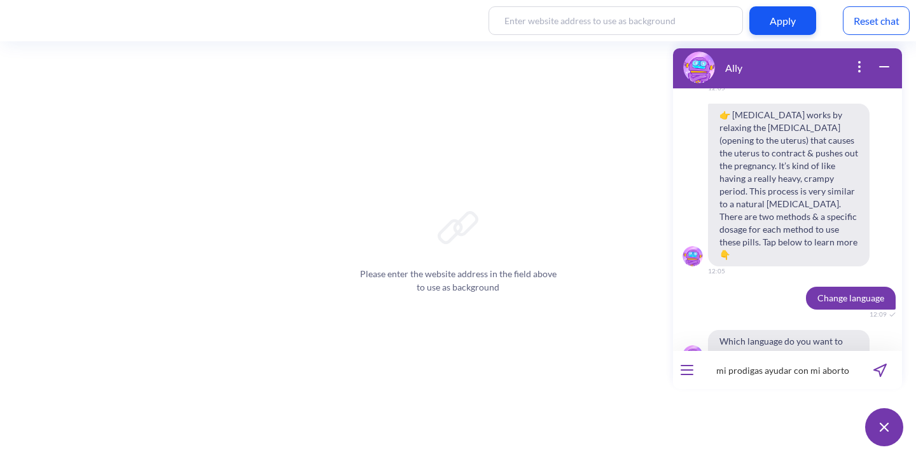
click at [796, 393] on span "Español" at bounding box center [805, 398] width 29 height 10
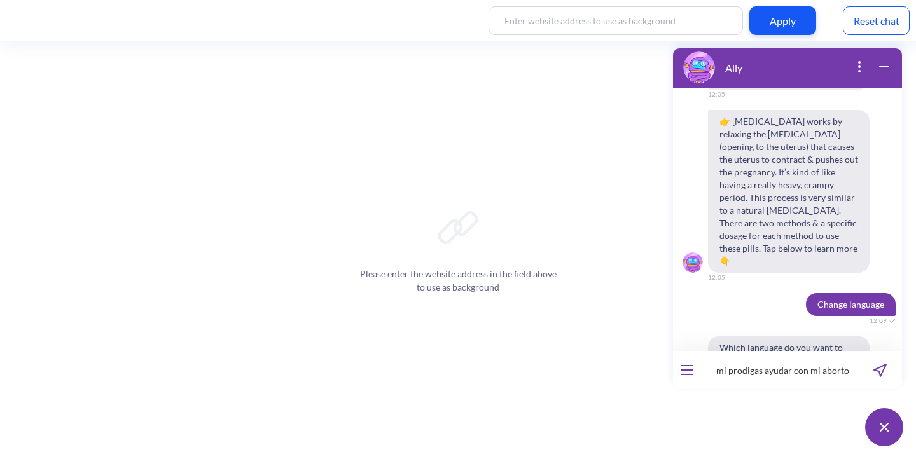
click at [798, 370] on input "mi prodigas ayudar con mi aborto" at bounding box center [779, 370] width 157 height 38
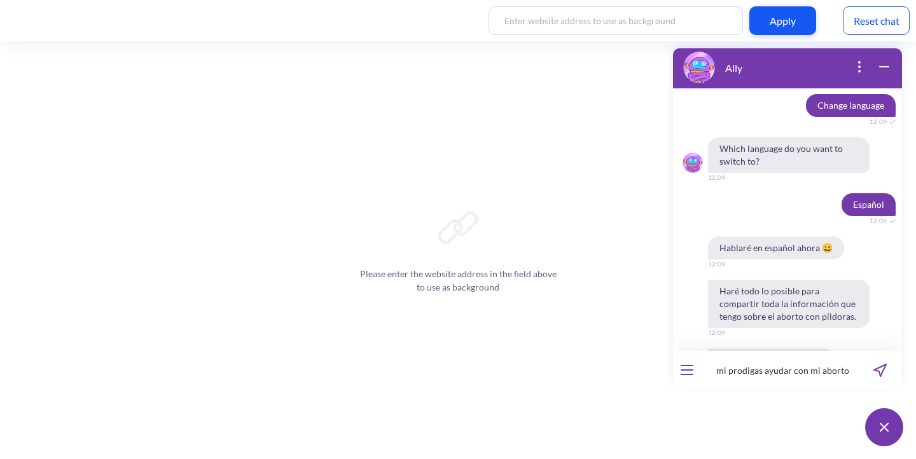
scroll to position [10795, 0]
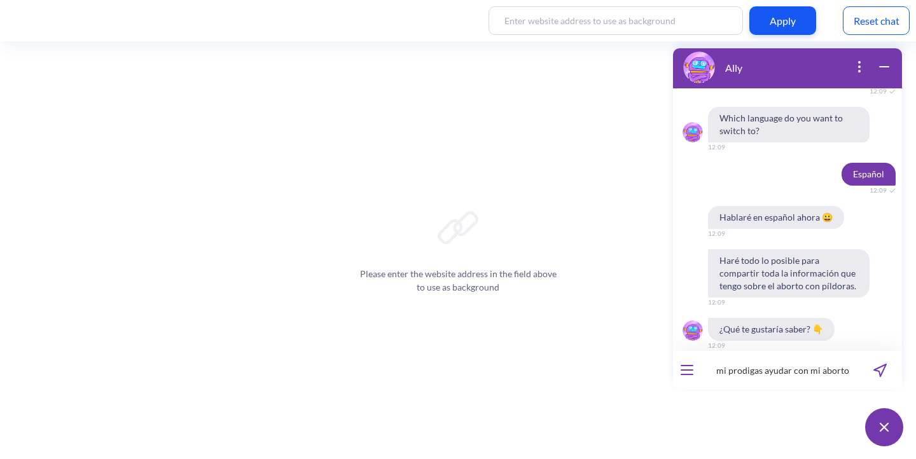
click at [732, 363] on button "¿Son seguras las pastillas?" at bounding box center [790, 374] width 116 height 22
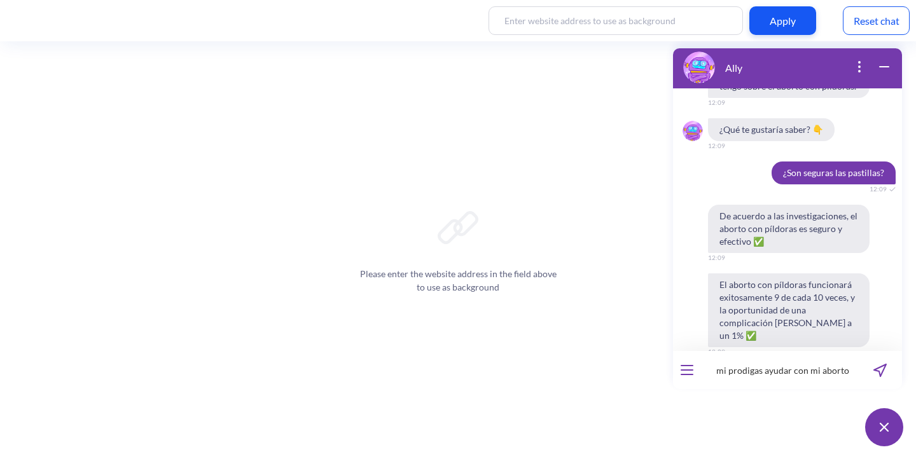
scroll to position [10995, 0]
click at [786, 368] on input "mi prodigas ayudar con mi aborto" at bounding box center [779, 370] width 157 height 38
click at [882, 372] on icon "send message" at bounding box center [880, 371] width 12 height 12
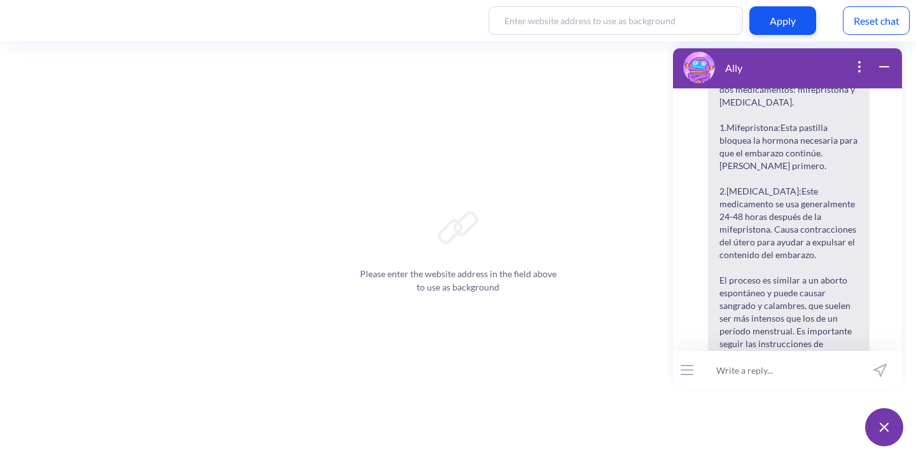
scroll to position [11570, 0]
